Goal: Information Seeking & Learning: Learn about a topic

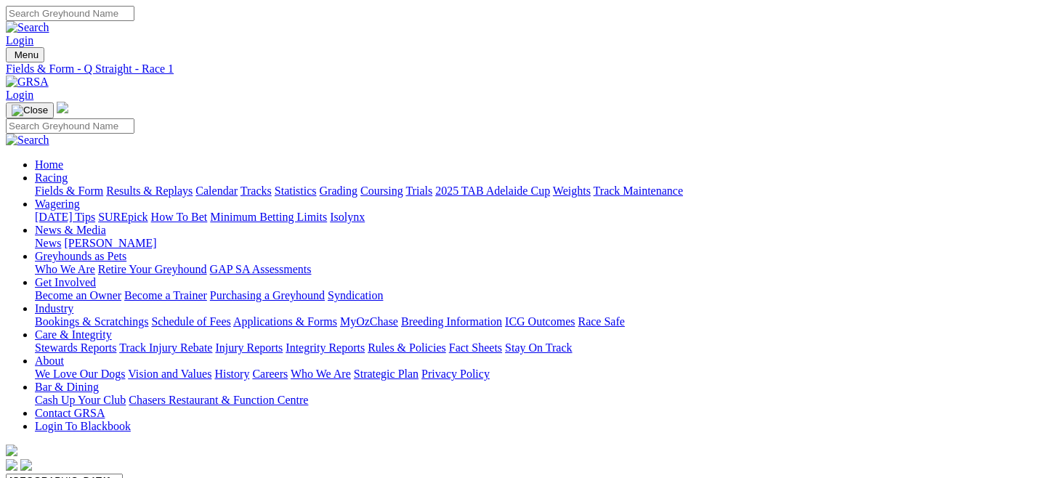
drag, startPoint x: 0, startPoint y: 0, endPoint x: 58, endPoint y: 106, distance: 121.0
click at [58, 185] on link "Fields & Form" at bounding box center [69, 191] width 68 height 12
click at [123, 474] on select "South Australia New South Wales Northern Territory Queensland Tasmania Victoria…" at bounding box center [64, 481] width 117 height 14
select select "QLD"
click at [68, 474] on select "South Australia New South Wales Northern Territory Queensland Tasmania Victoria…" at bounding box center [64, 481] width 117 height 14
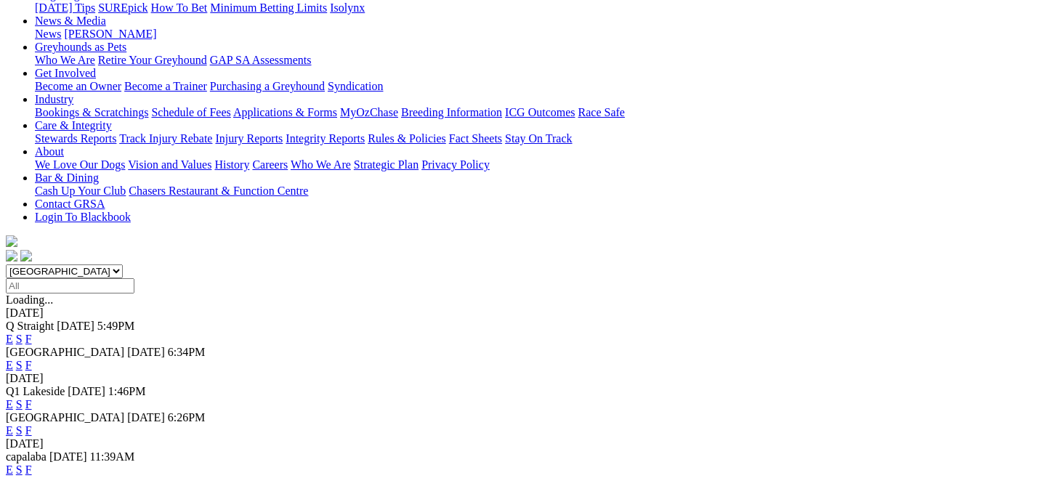
scroll to position [211, 0]
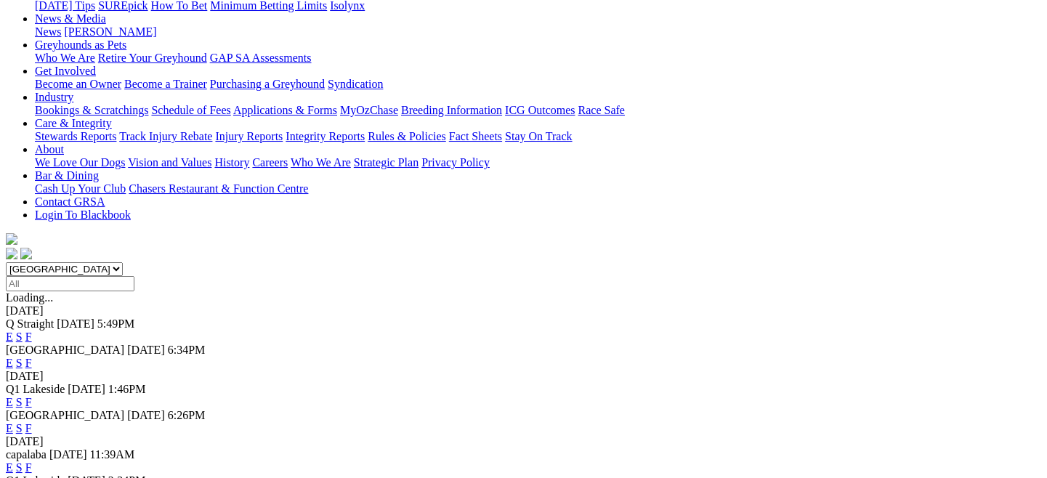
click at [13, 396] on link "E" at bounding box center [9, 402] width 7 height 12
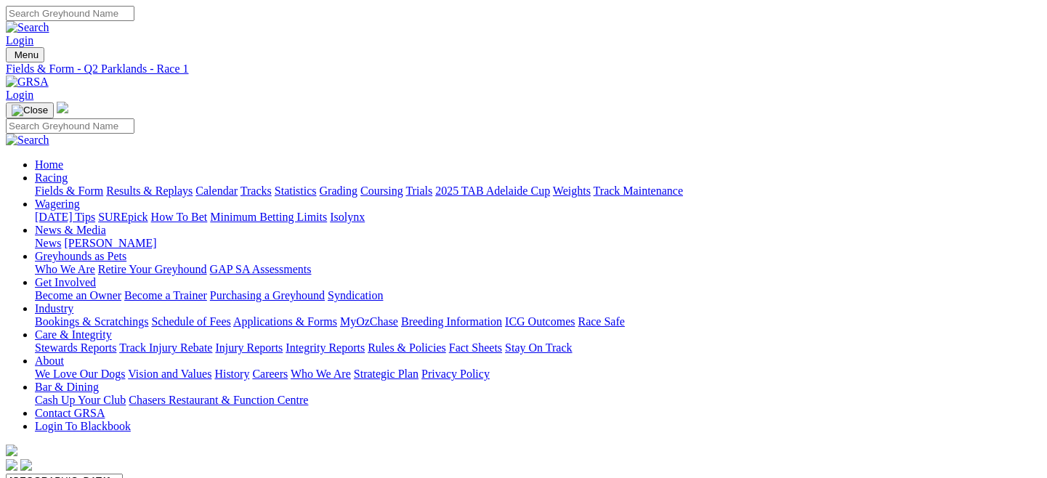
drag, startPoint x: 0, startPoint y: 0, endPoint x: 65, endPoint y: 104, distance: 122.4
click at [65, 185] on link "Fields & Form" at bounding box center [69, 191] width 68 height 12
click at [123, 474] on select "[GEOGRAPHIC_DATA] [GEOGRAPHIC_DATA] [GEOGRAPHIC_DATA] [GEOGRAPHIC_DATA] [GEOGRA…" at bounding box center [64, 481] width 117 height 14
select select "QLD"
click at [68, 474] on select "[GEOGRAPHIC_DATA] [GEOGRAPHIC_DATA] [GEOGRAPHIC_DATA] [GEOGRAPHIC_DATA] [GEOGRA…" at bounding box center [64, 481] width 117 height 14
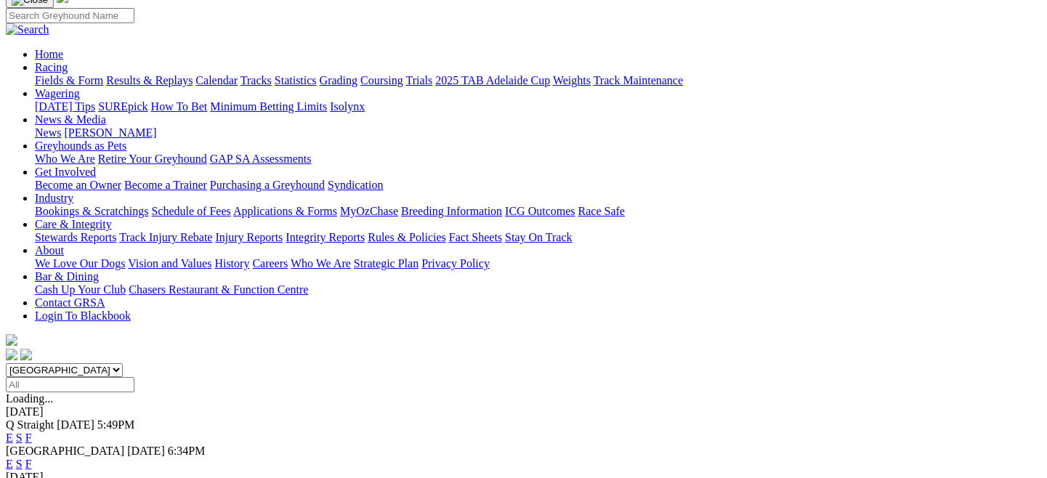
scroll to position [128, 0]
